Goal: Transaction & Acquisition: Download file/media

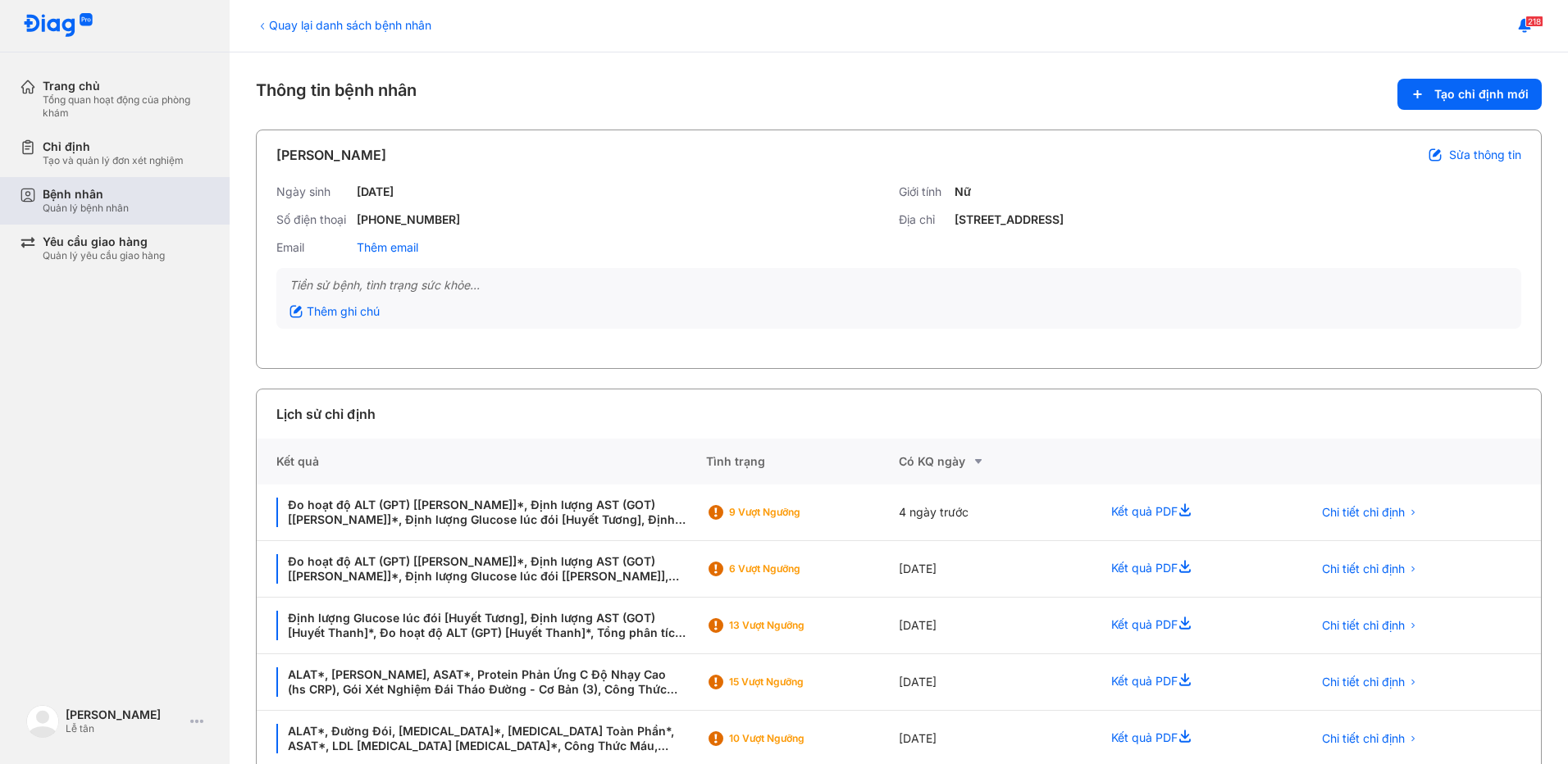
click at [66, 190] on div "Bệnh nhân" at bounding box center [85, 193] width 86 height 15
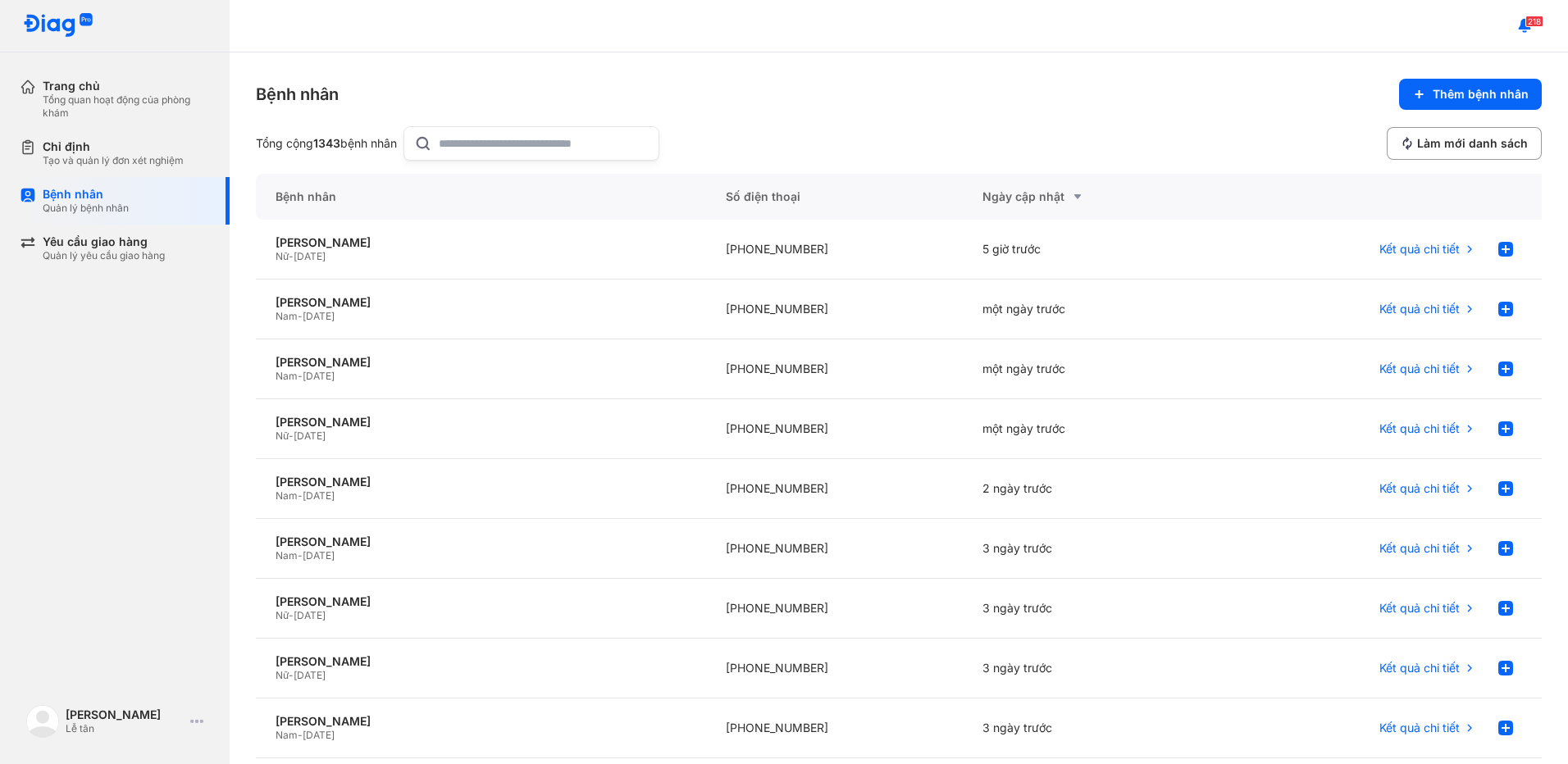
click at [512, 130] on input "text" at bounding box center [543, 144] width 210 height 33
click at [492, 232] on div "[PERSON_NAME] Nữ - [DATE]" at bounding box center [480, 249] width 450 height 60
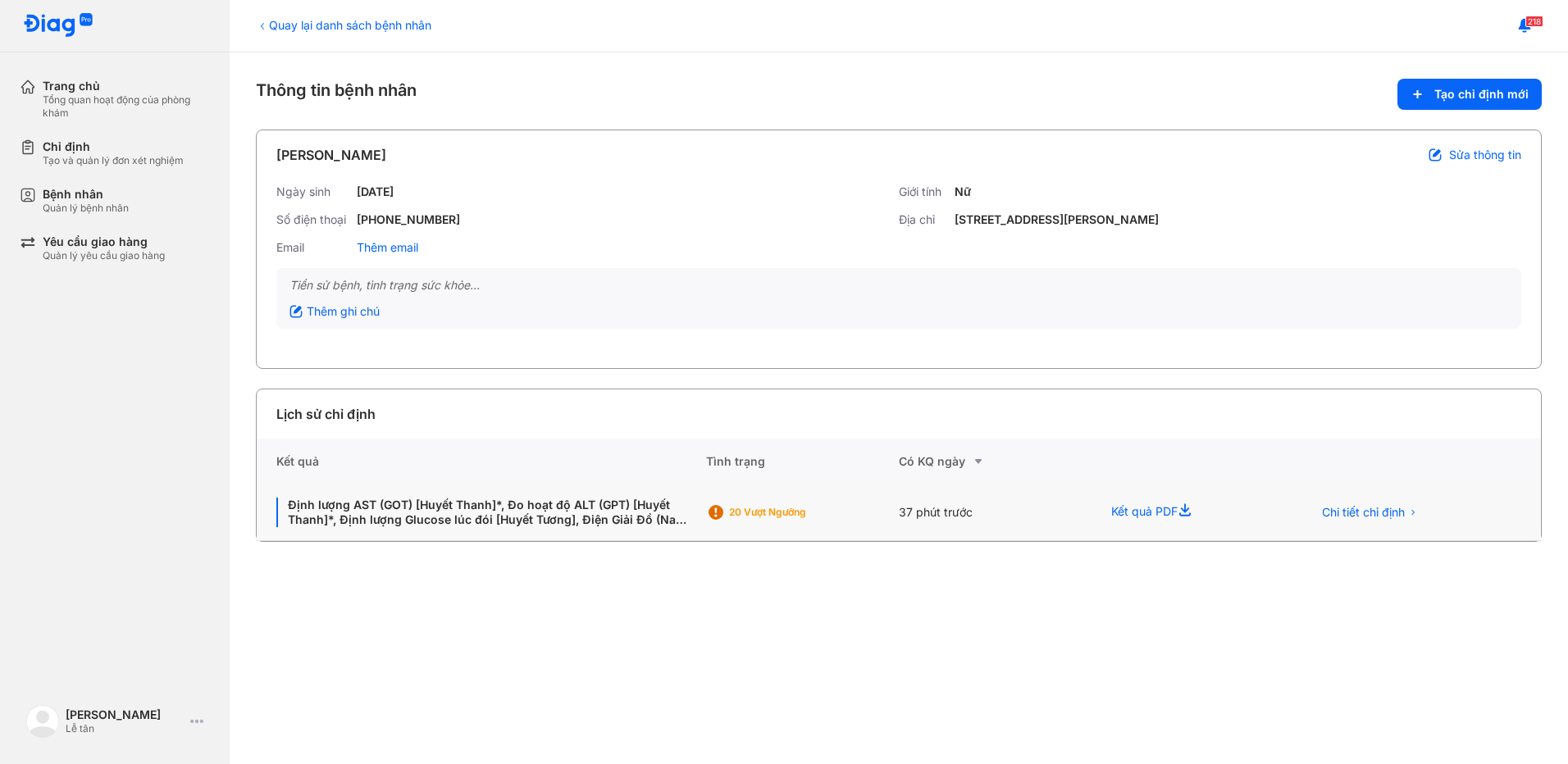
click at [821, 519] on div "20 Vượt ngưỡng" at bounding box center [786, 512] width 160 height 24
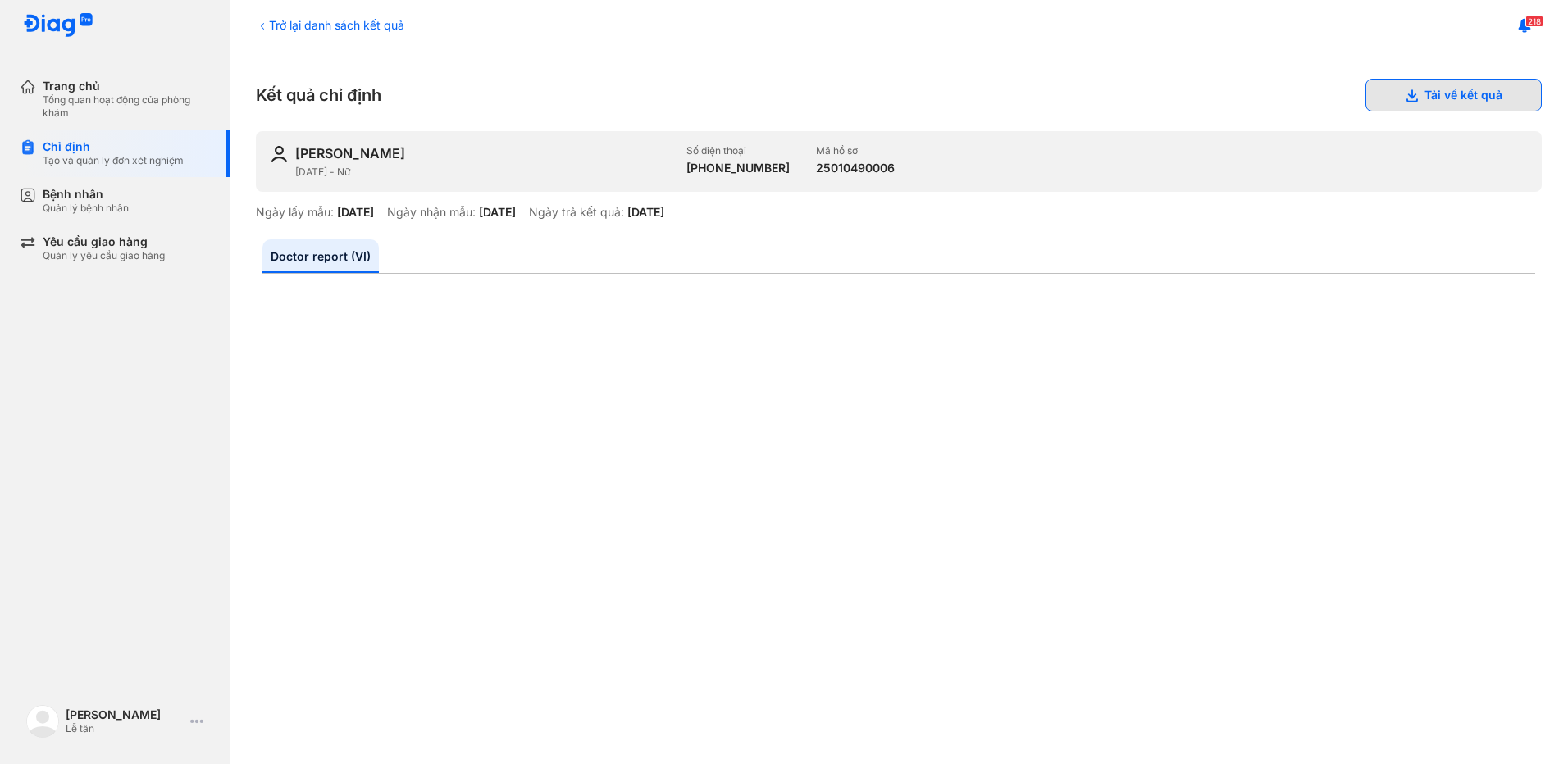
click at [1388, 93] on button "Tải về kết quả" at bounding box center [1453, 95] width 176 height 33
